Goal: Information Seeking & Learning: Learn about a topic

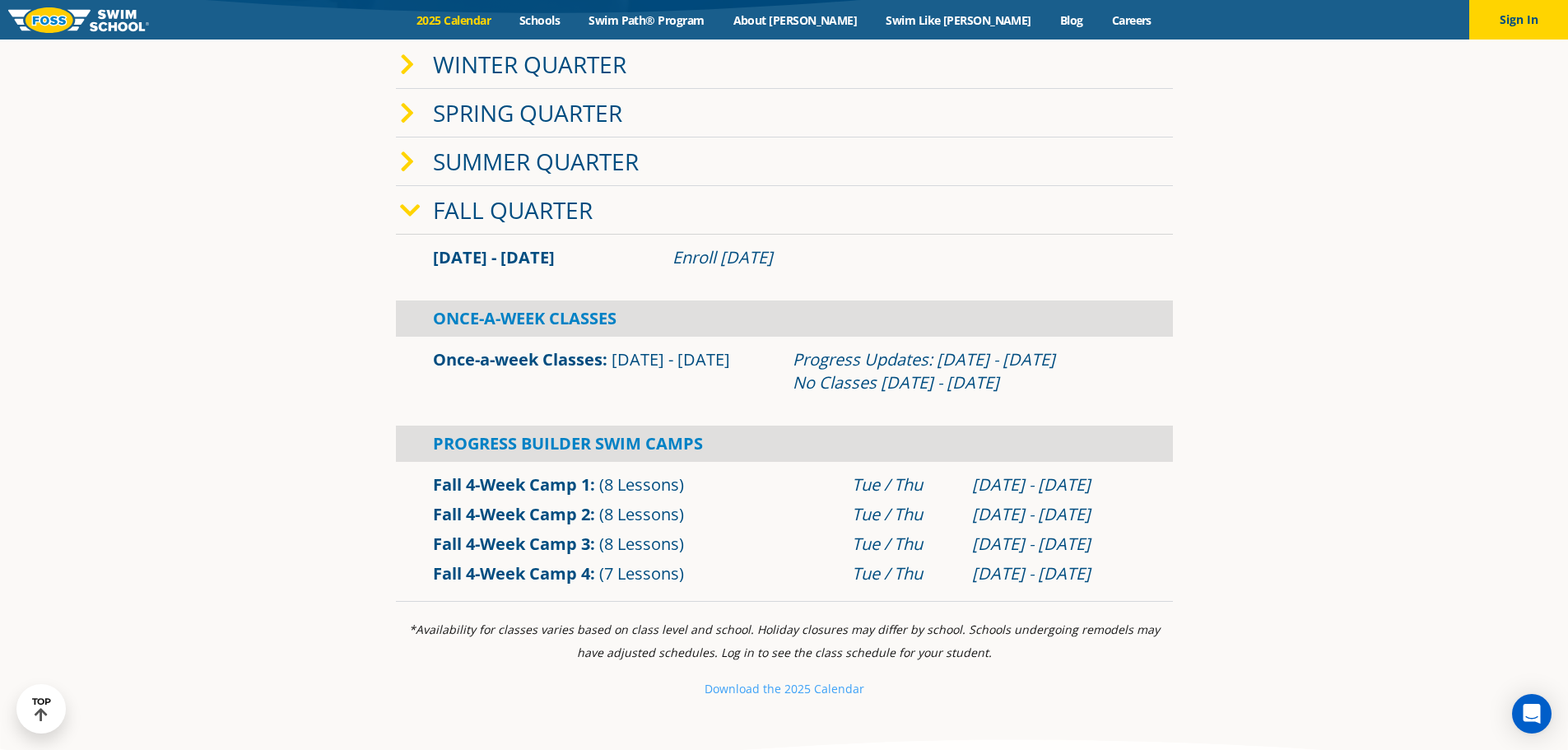
click at [501, 80] on link "Winter Quarter" at bounding box center [529, 64] width 193 height 31
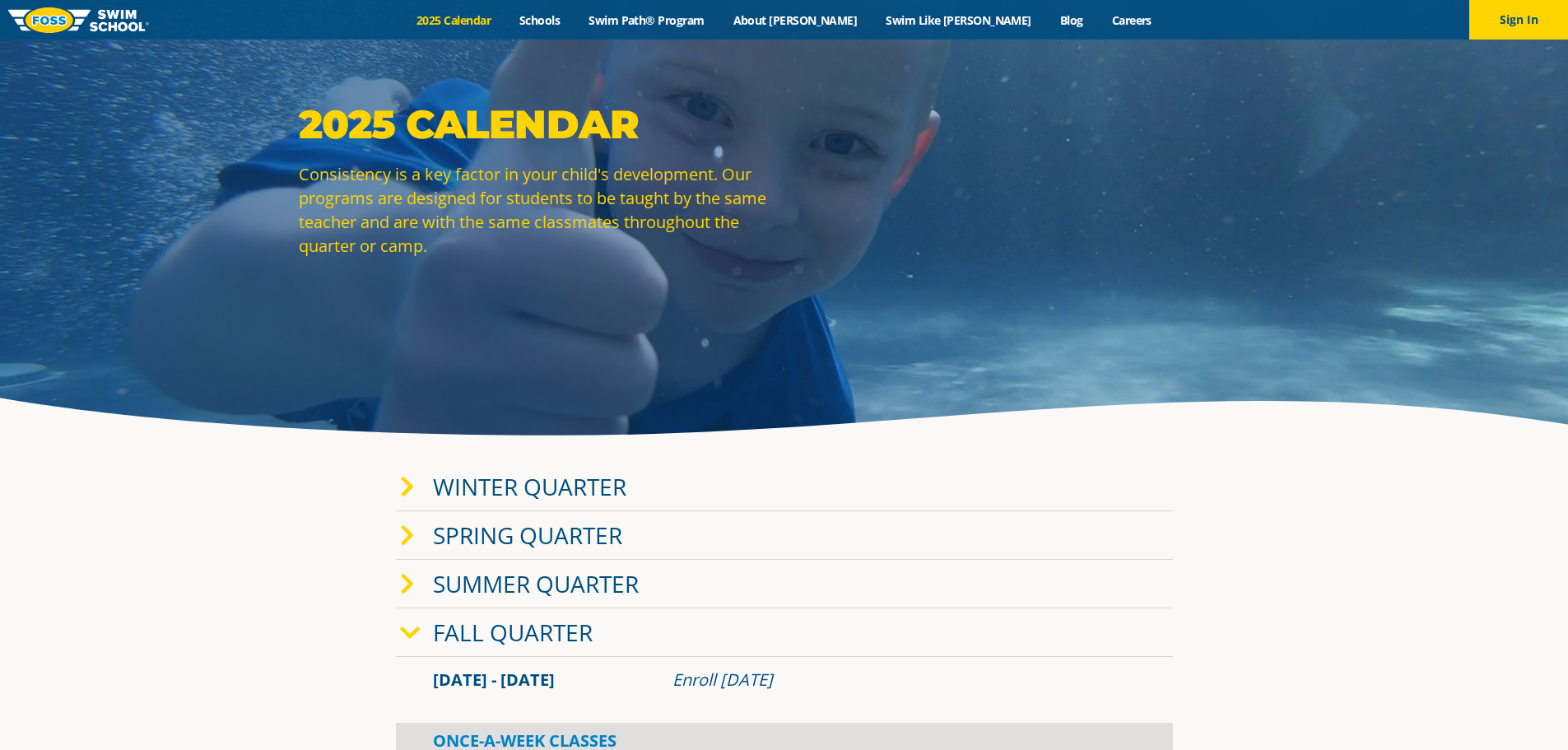
scroll to position [164, 0]
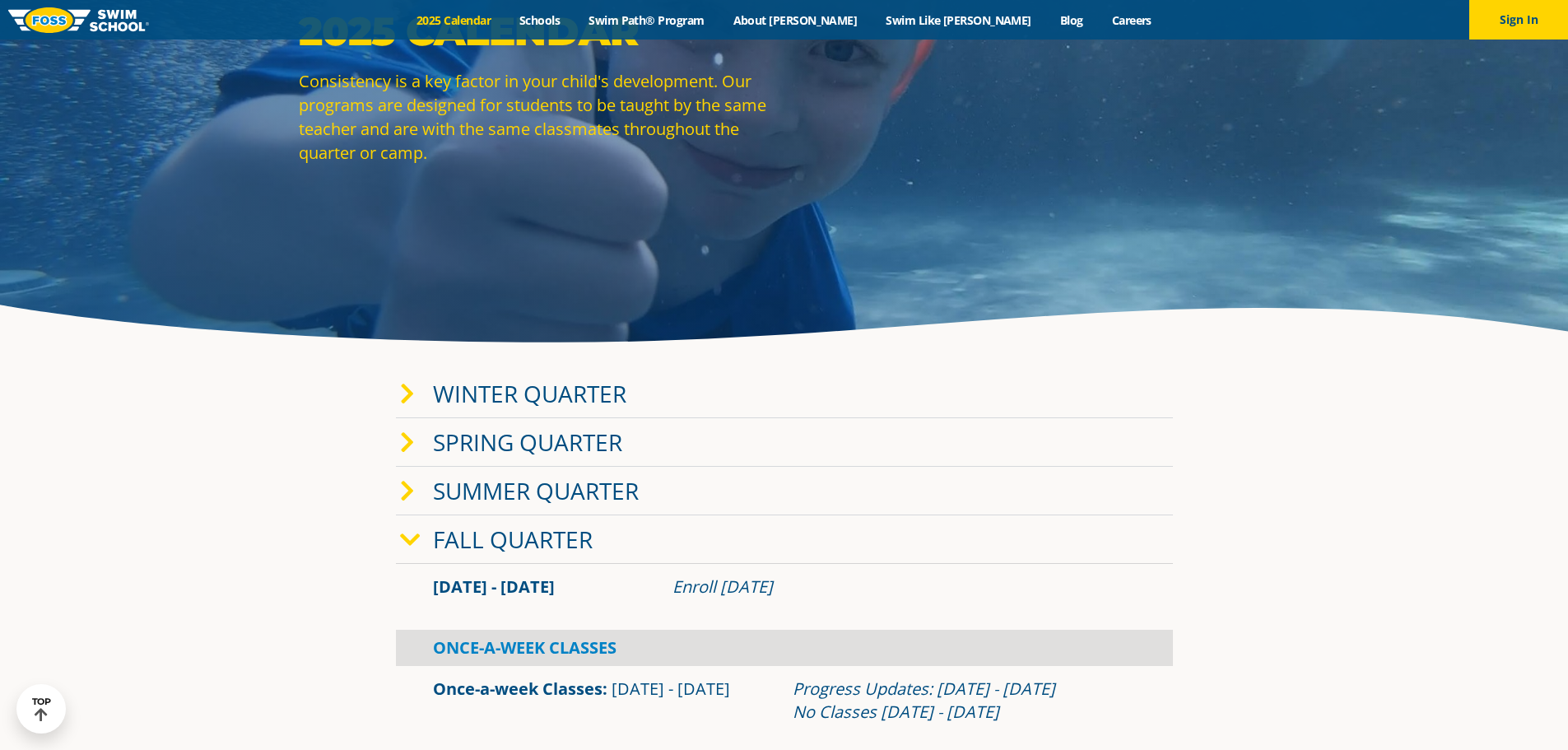
click at [548, 402] on link "Winter Quarter" at bounding box center [529, 393] width 193 height 31
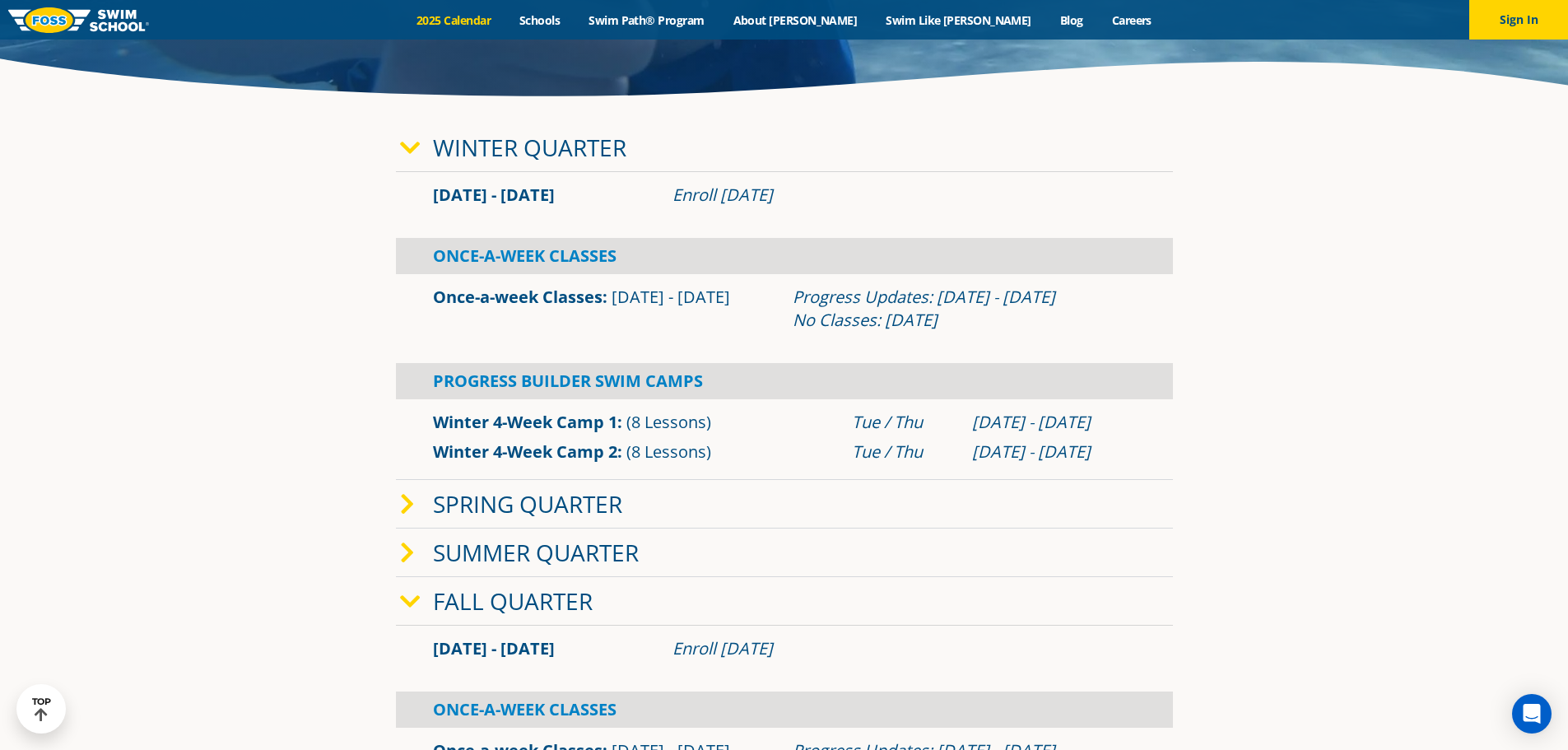
scroll to position [412, 0]
click at [1186, 551] on section "Winter Quarter [DATE] - [DATE] Enroll [DATE] Once-A-Week Classes" at bounding box center [784, 556] width 988 height 885
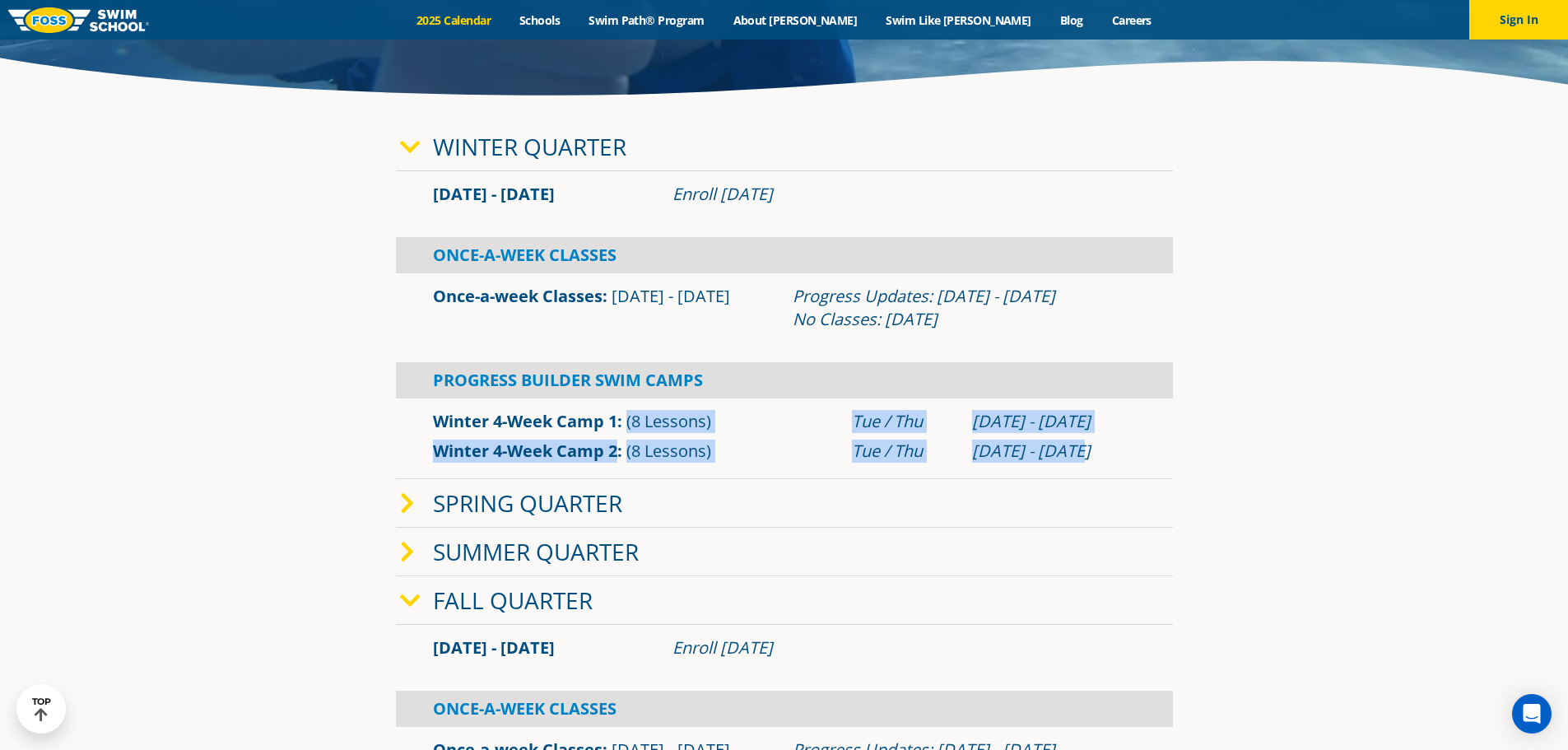
drag, startPoint x: 1091, startPoint y: 455, endPoint x: 623, endPoint y: 430, distance: 468.7
click at [623, 430] on div "Winter 4-Week Camp 1 (8 Lessons) Tue / [DATE] - [DATE]" at bounding box center [784, 436] width 777 height 76
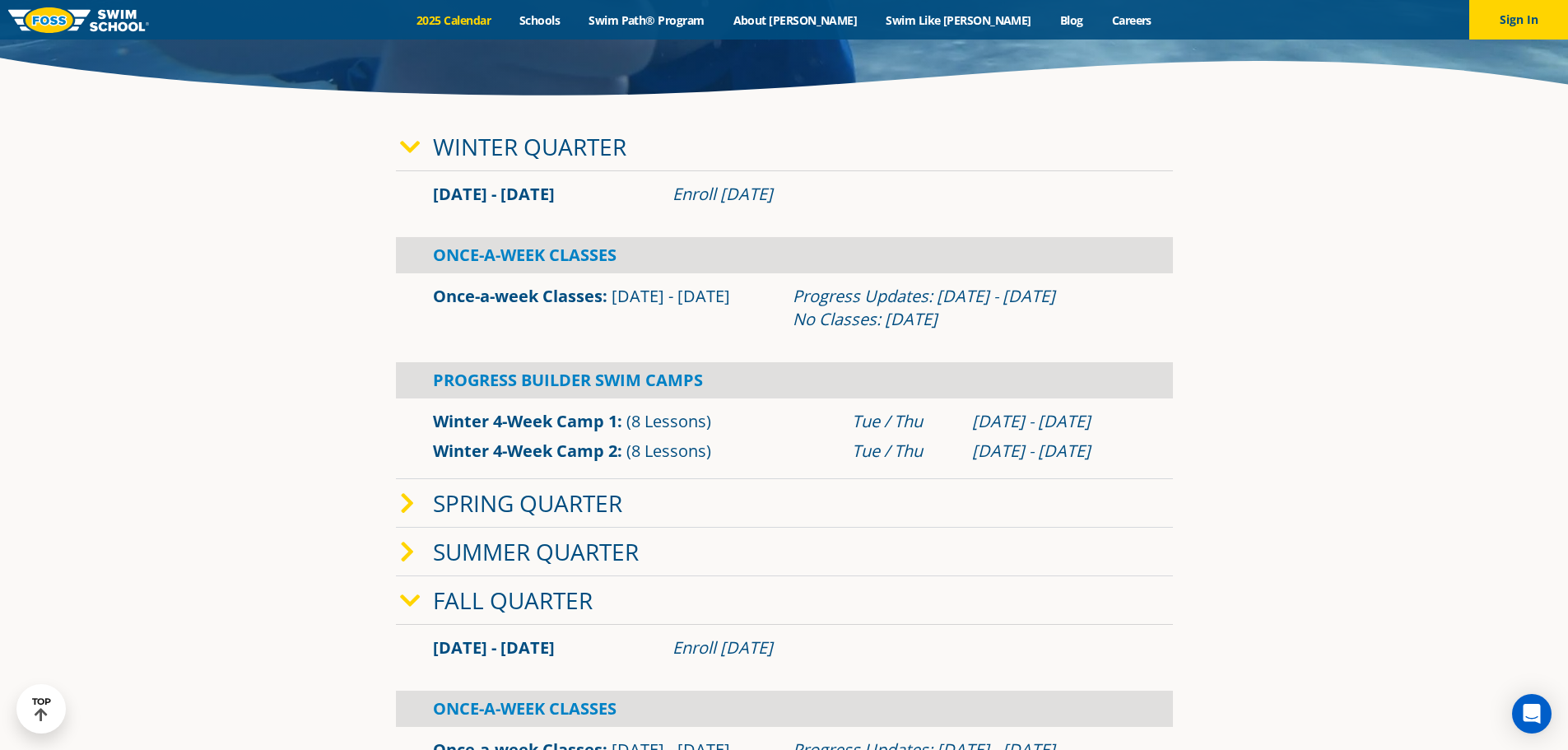
drag, startPoint x: 1282, startPoint y: 533, endPoint x: 1247, endPoint y: 505, distance: 44.8
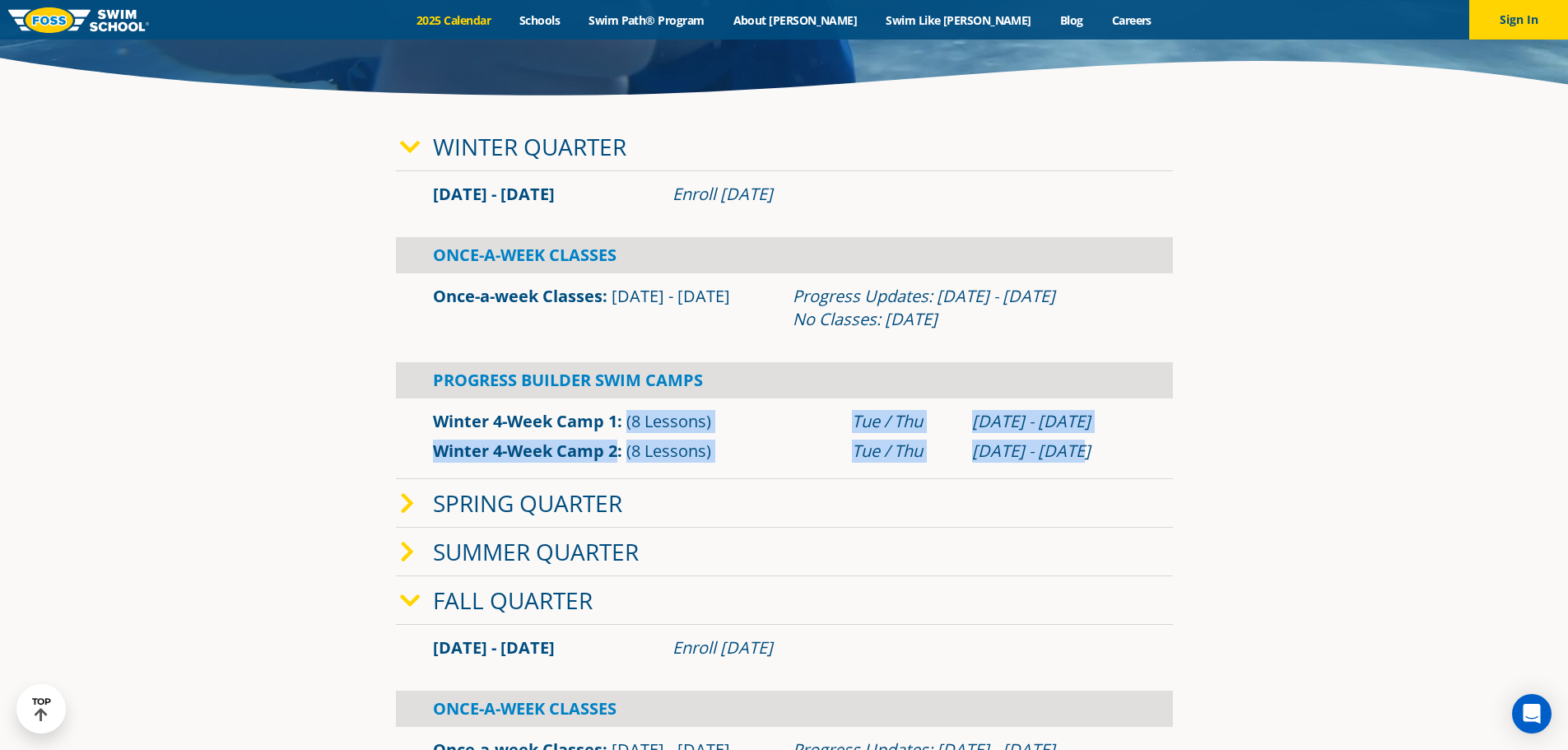
drag, startPoint x: 1084, startPoint y: 444, endPoint x: 619, endPoint y: 425, distance: 465.4
click at [619, 425] on div "Winter 4-Week Camp 1 (8 Lessons) Tue / [DATE] - [DATE]" at bounding box center [784, 436] width 777 height 76
